Goal: Task Accomplishment & Management: Manage account settings

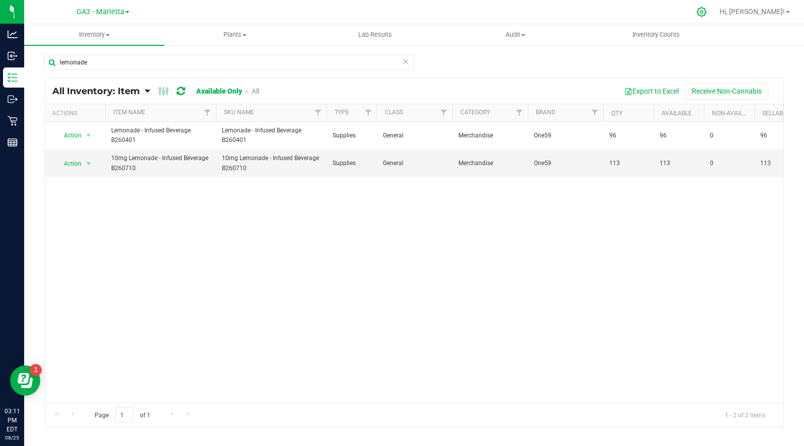
click at [706, 9] on icon at bounding box center [702, 12] width 10 height 10
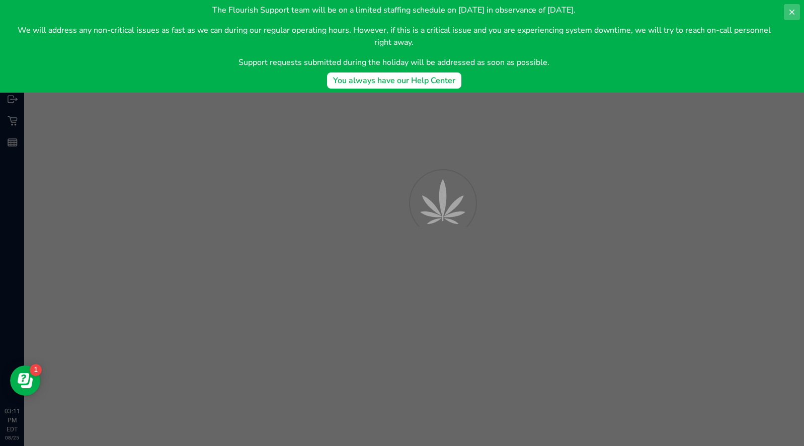
click at [795, 12] on icon at bounding box center [792, 12] width 8 height 8
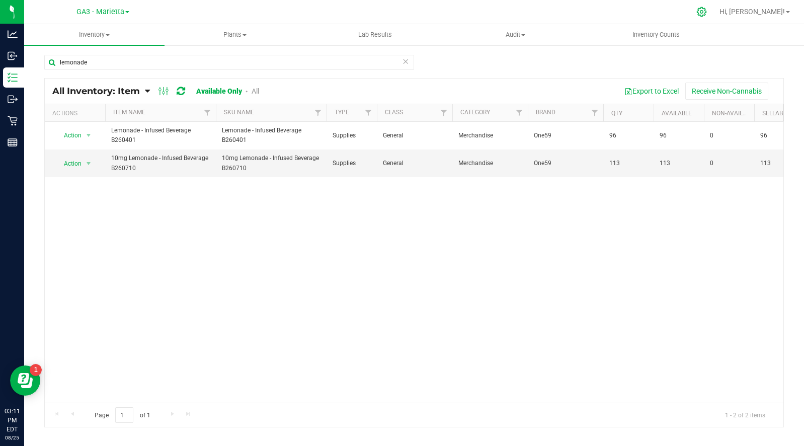
click at [707, 12] on icon at bounding box center [701, 12] width 11 height 11
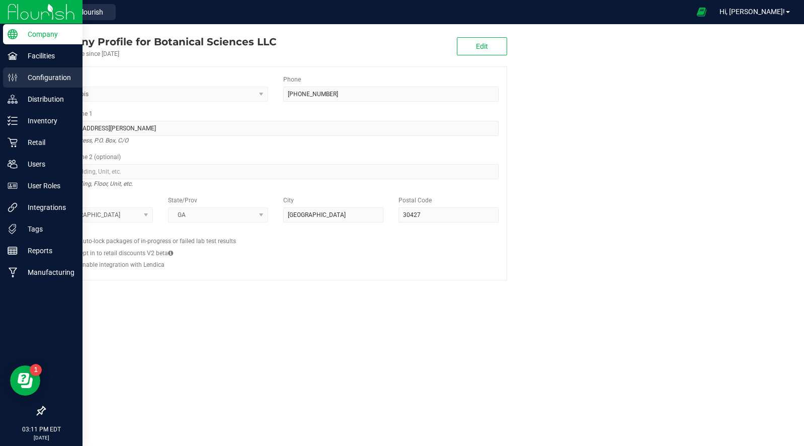
click at [27, 74] on p "Configuration" at bounding box center [48, 77] width 60 height 12
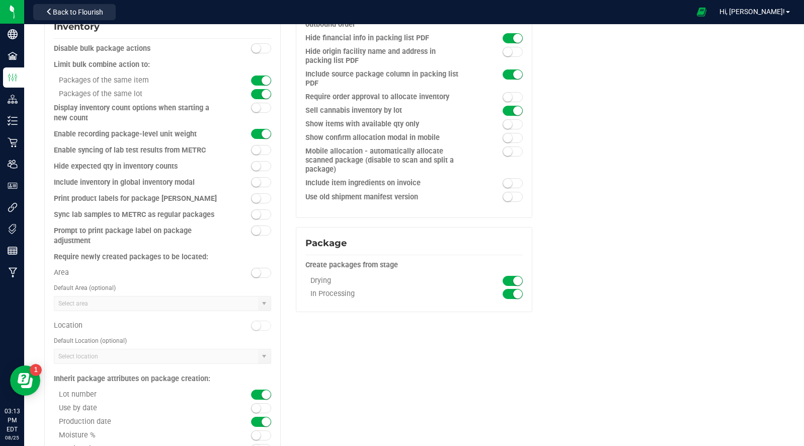
scroll to position [868, 0]
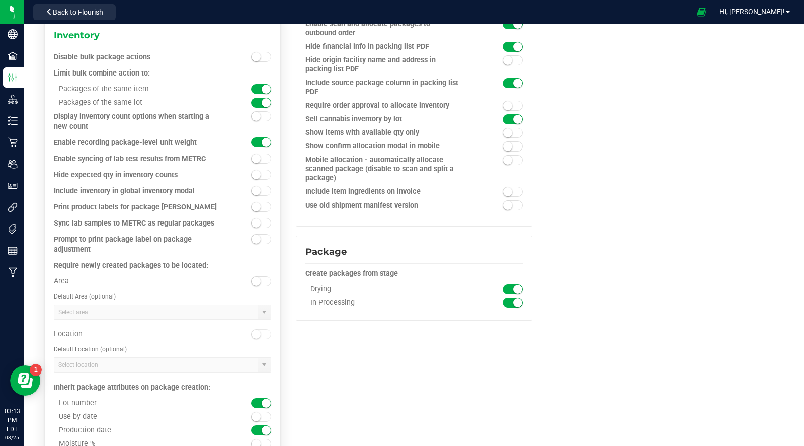
click at [133, 304] on kendo-combobox at bounding box center [162, 311] width 217 height 15
click at [256, 277] on small at bounding box center [256, 281] width 9 height 9
click at [266, 308] on span at bounding box center [264, 312] width 8 height 8
click at [267, 277] on small at bounding box center [266, 281] width 9 height 9
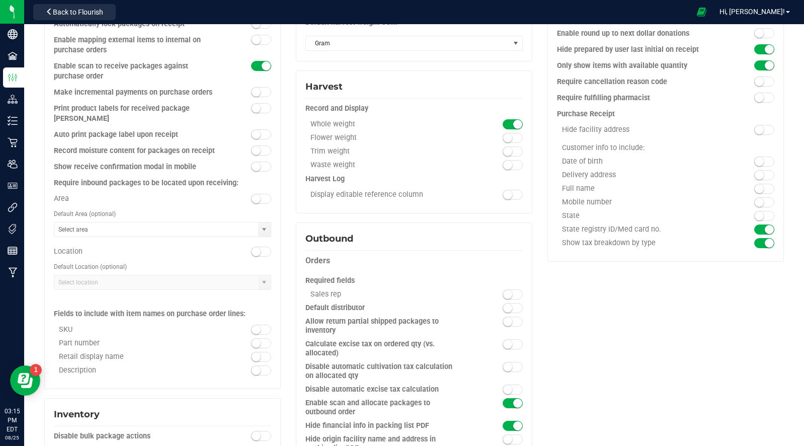
scroll to position [0, 0]
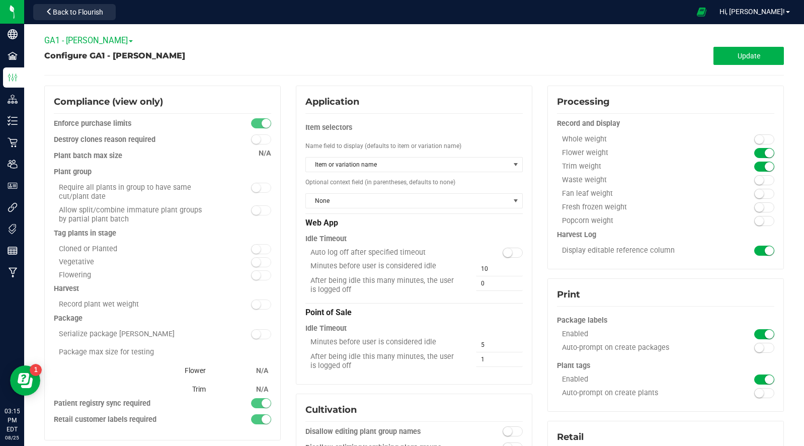
click at [288, 42] on div "GA1 - Chamblee Cultivation GA1 - Chamblee GA2 - Stockbridge GA3 - Marietta GA4 …" at bounding box center [414, 40] width 740 height 13
click at [85, 15] on span "Back to Flourish" at bounding box center [78, 12] width 50 height 8
